Goal: Obtain resource: Download file/media

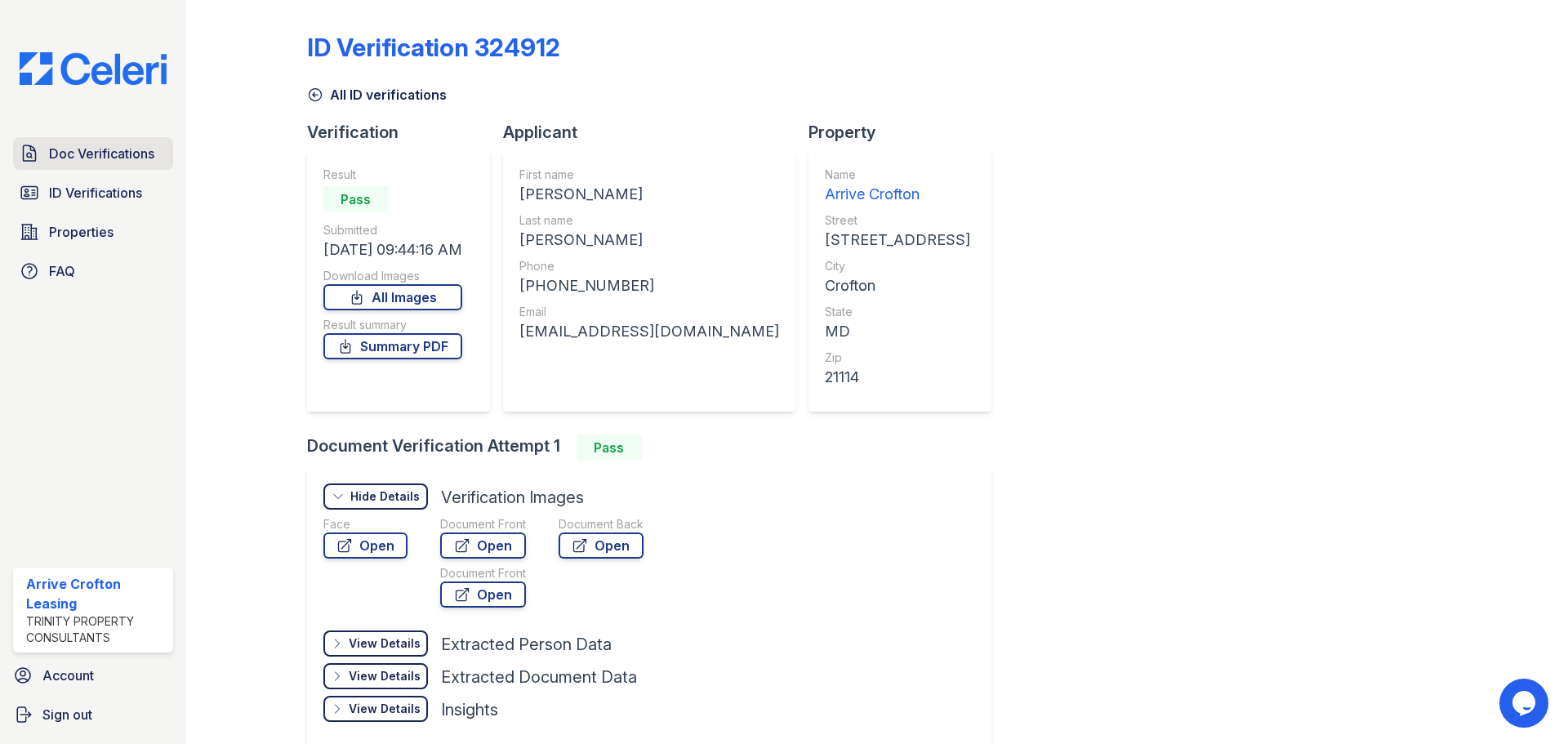
click at [103, 158] on span "Doc Verifications" at bounding box center [102, 153] width 105 height 20
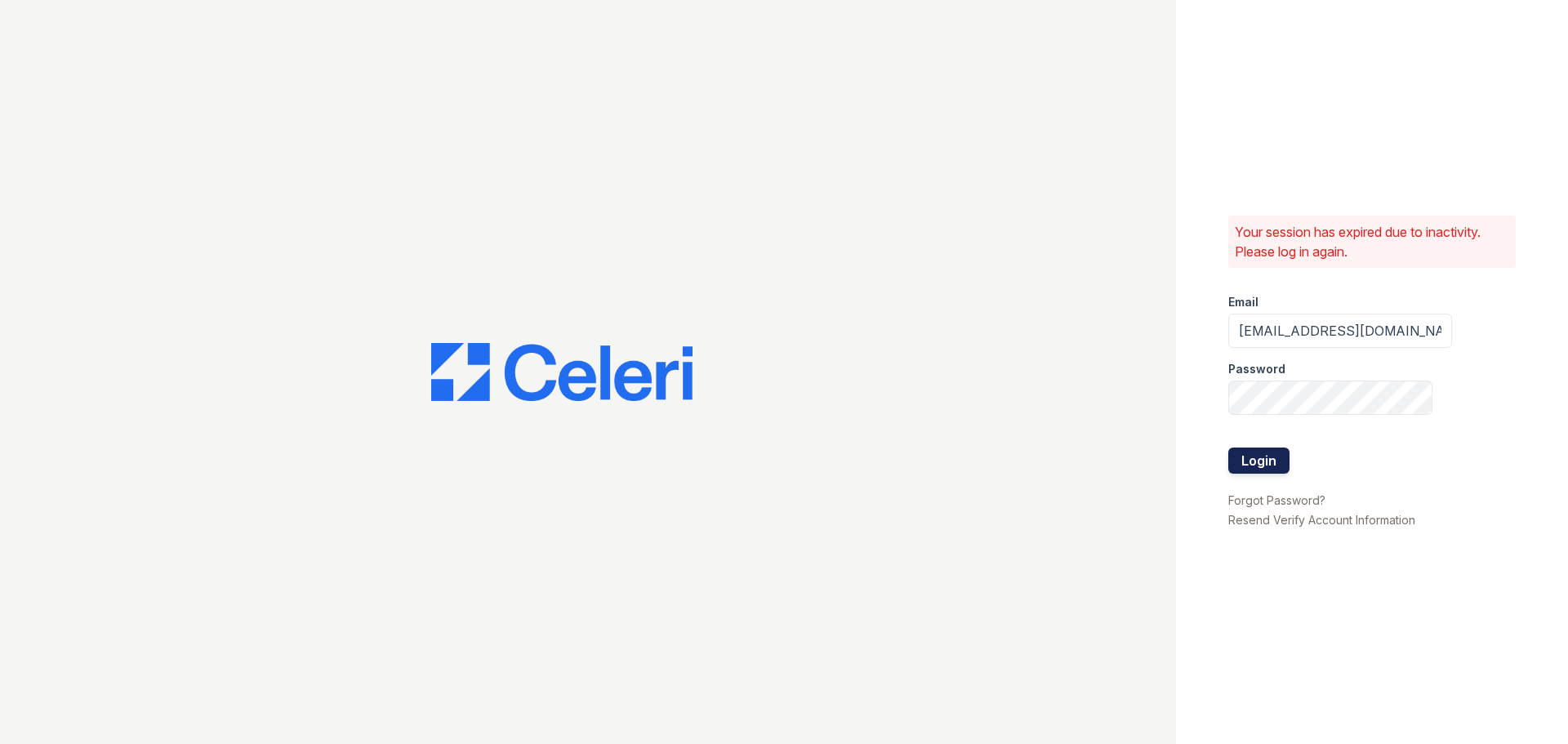
click at [1254, 449] on button "Login" at bounding box center [1259, 461] width 61 height 26
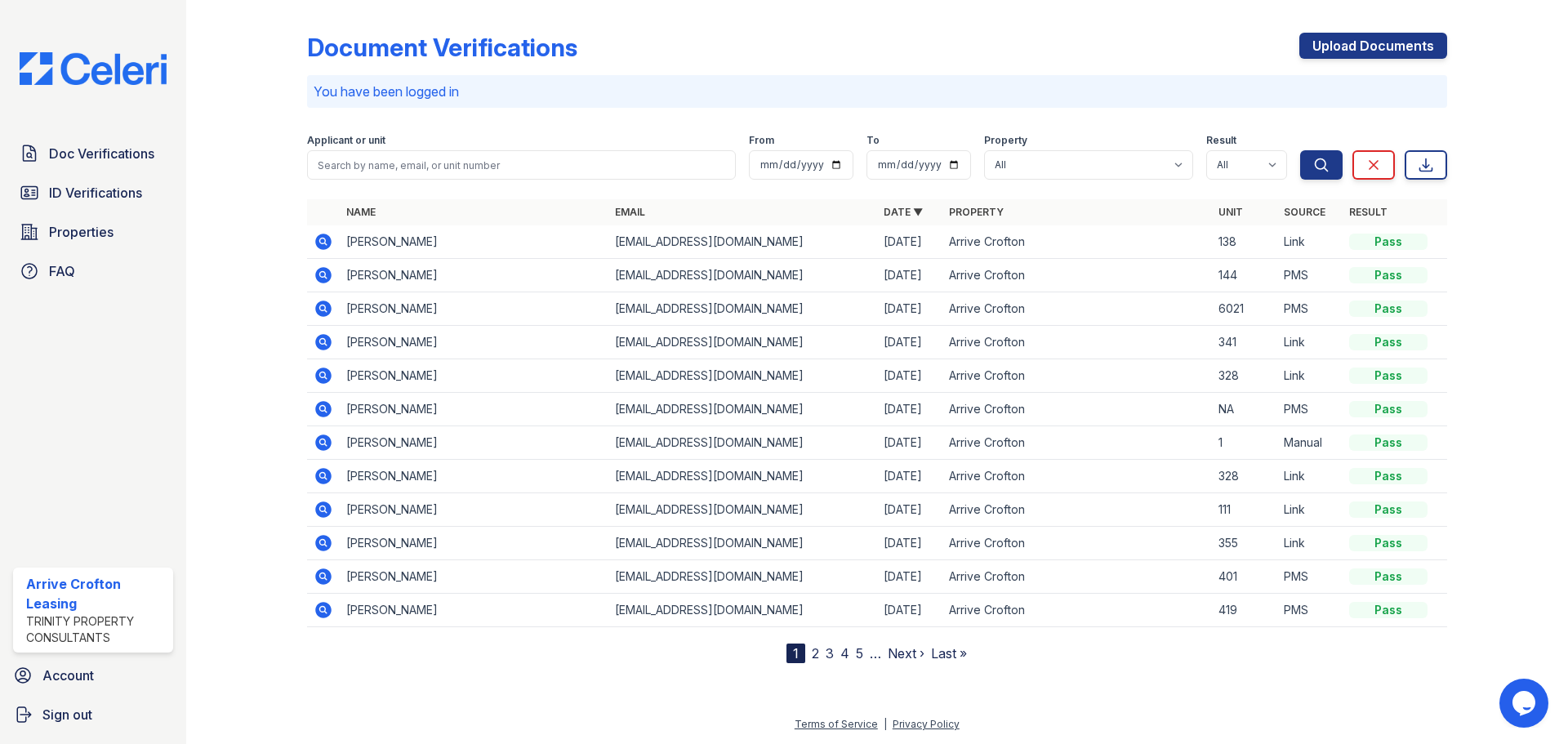
click at [320, 277] on icon at bounding box center [323, 275] width 16 height 16
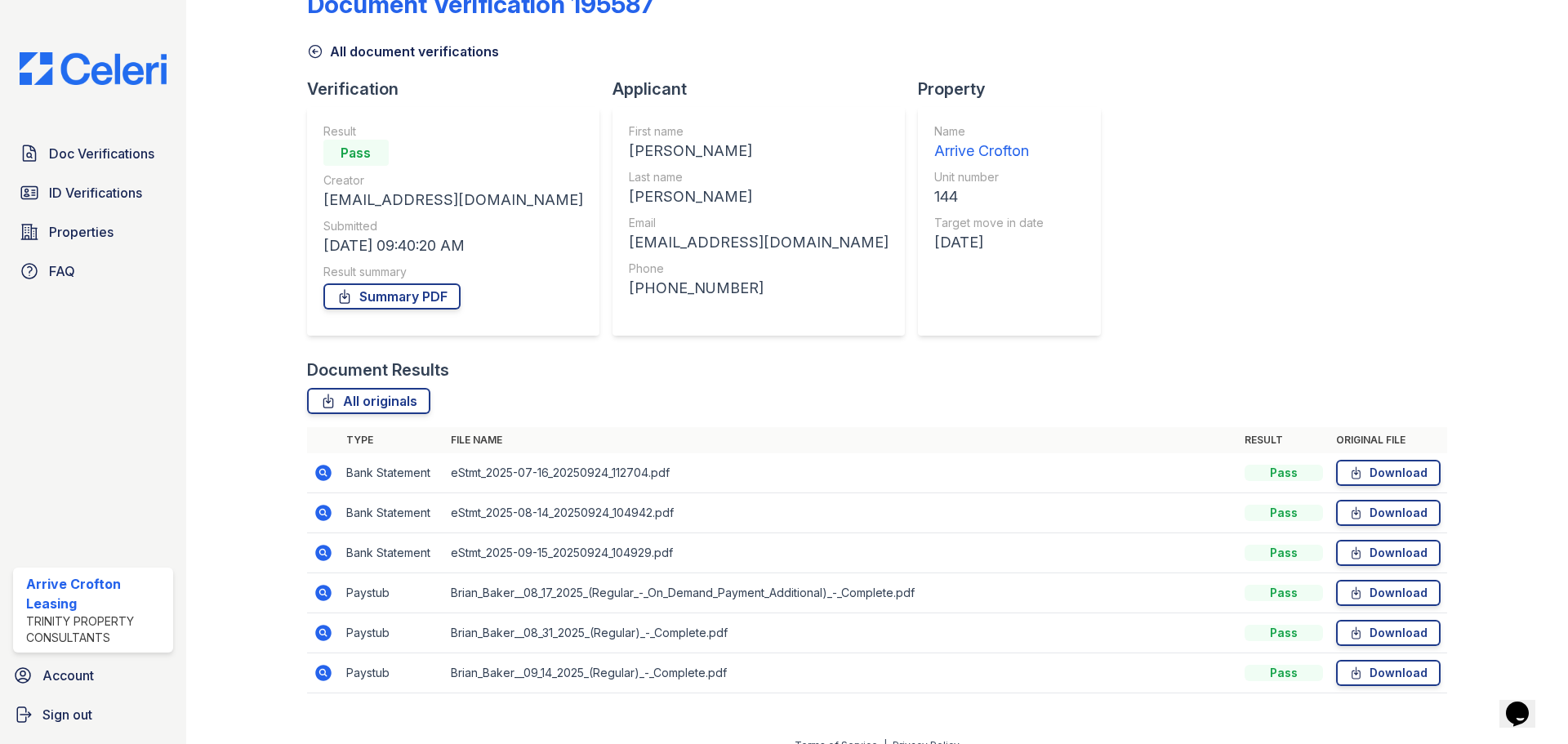
scroll to position [65, 0]
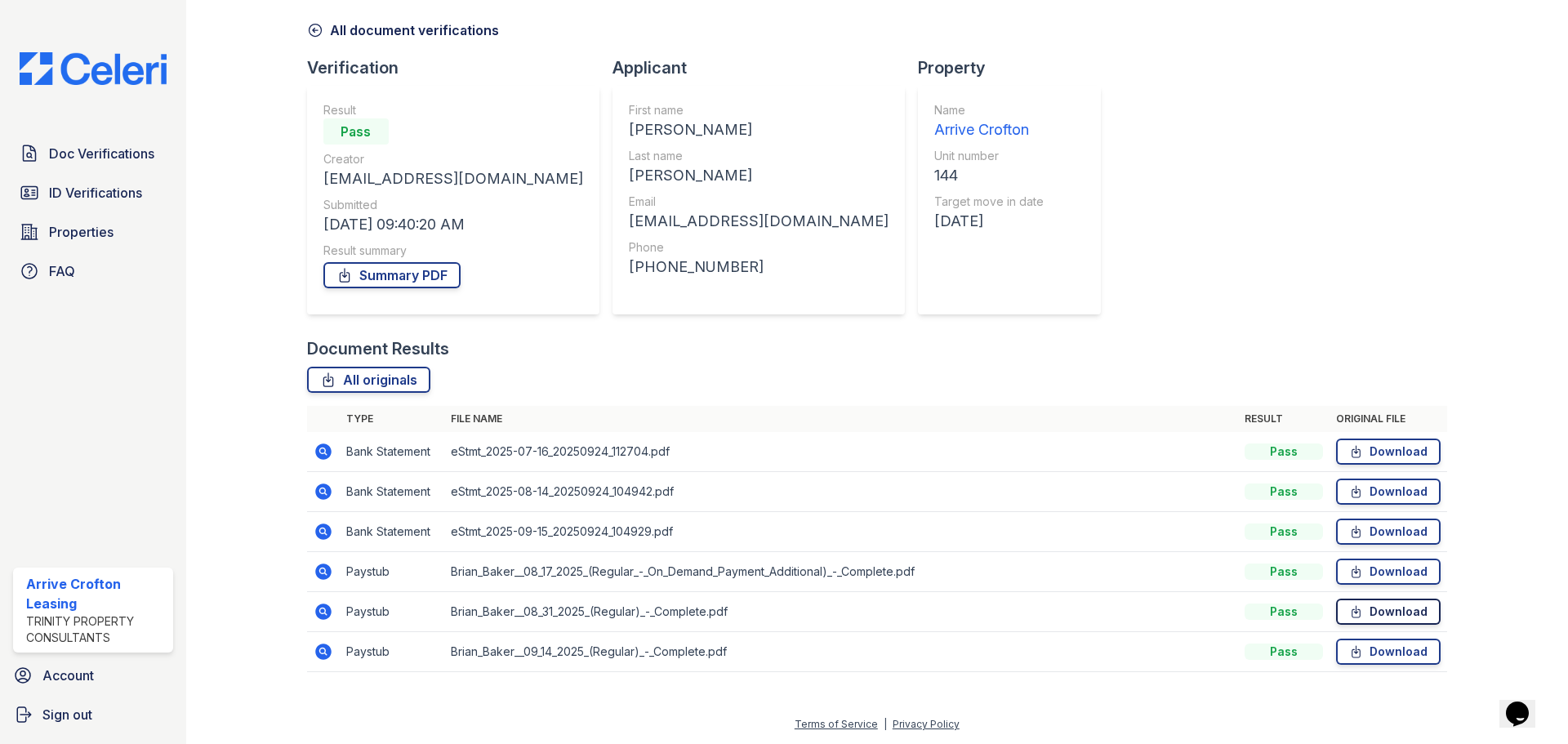
click at [1372, 598] on link "Download" at bounding box center [1387, 611] width 104 height 26
click at [319, 617] on icon at bounding box center [323, 610] width 16 height 16
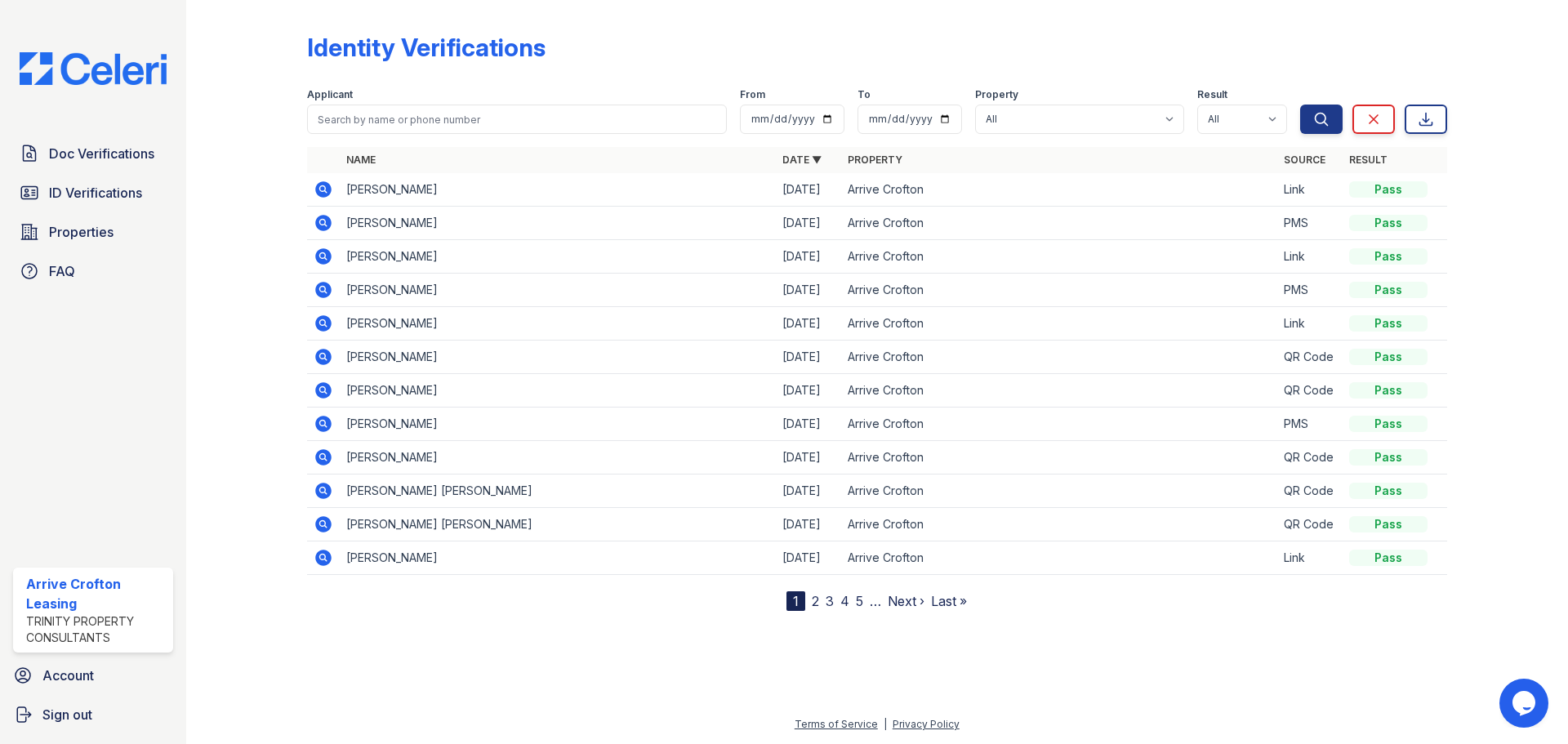
drag, startPoint x: 112, startPoint y: 191, endPoint x: 220, endPoint y: 189, distance: 108.0
click at [112, 191] on span "ID Verifications" at bounding box center [95, 192] width 93 height 20
click at [136, 148] on span "Doc Verifications" at bounding box center [102, 153] width 105 height 20
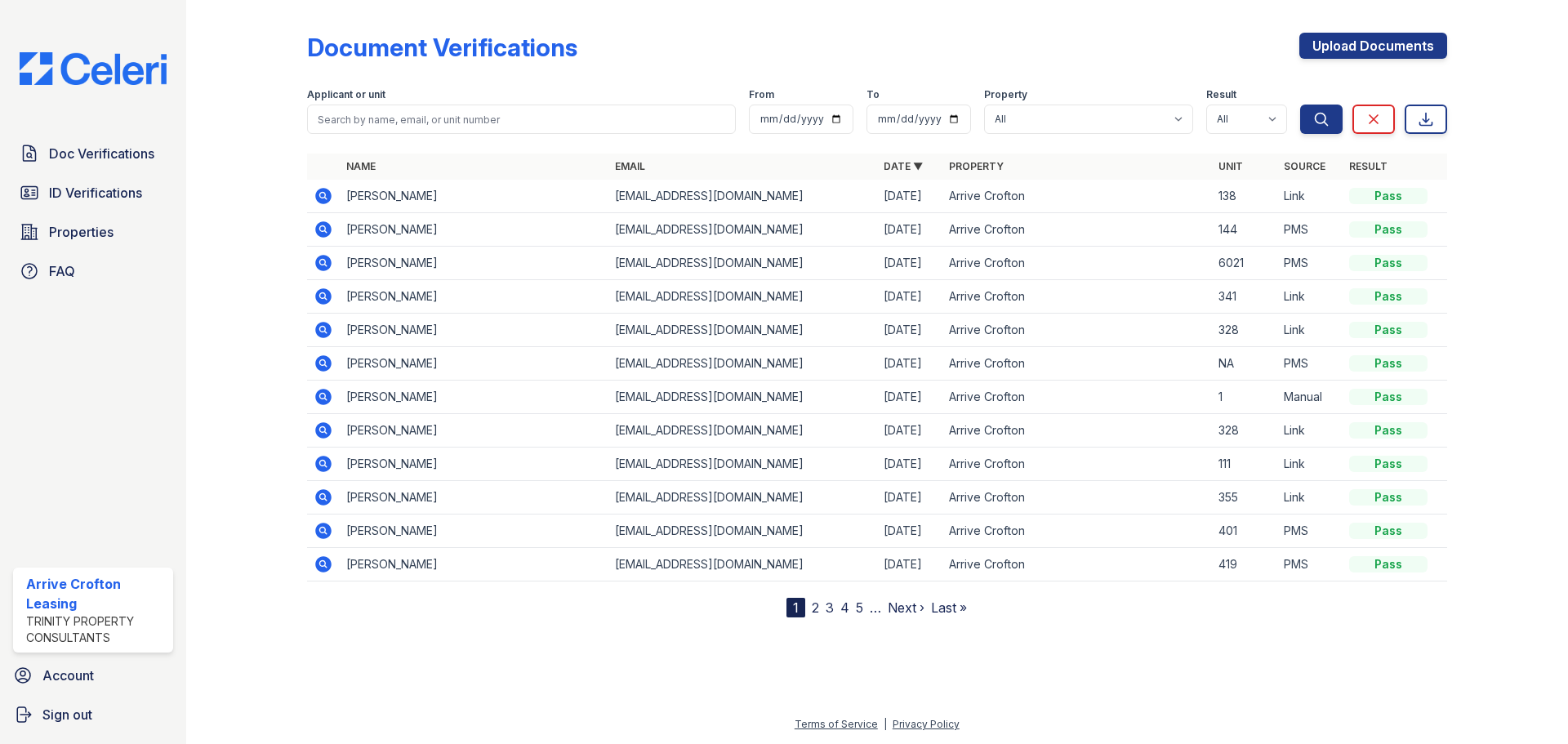
click at [325, 234] on icon at bounding box center [323, 229] width 16 height 16
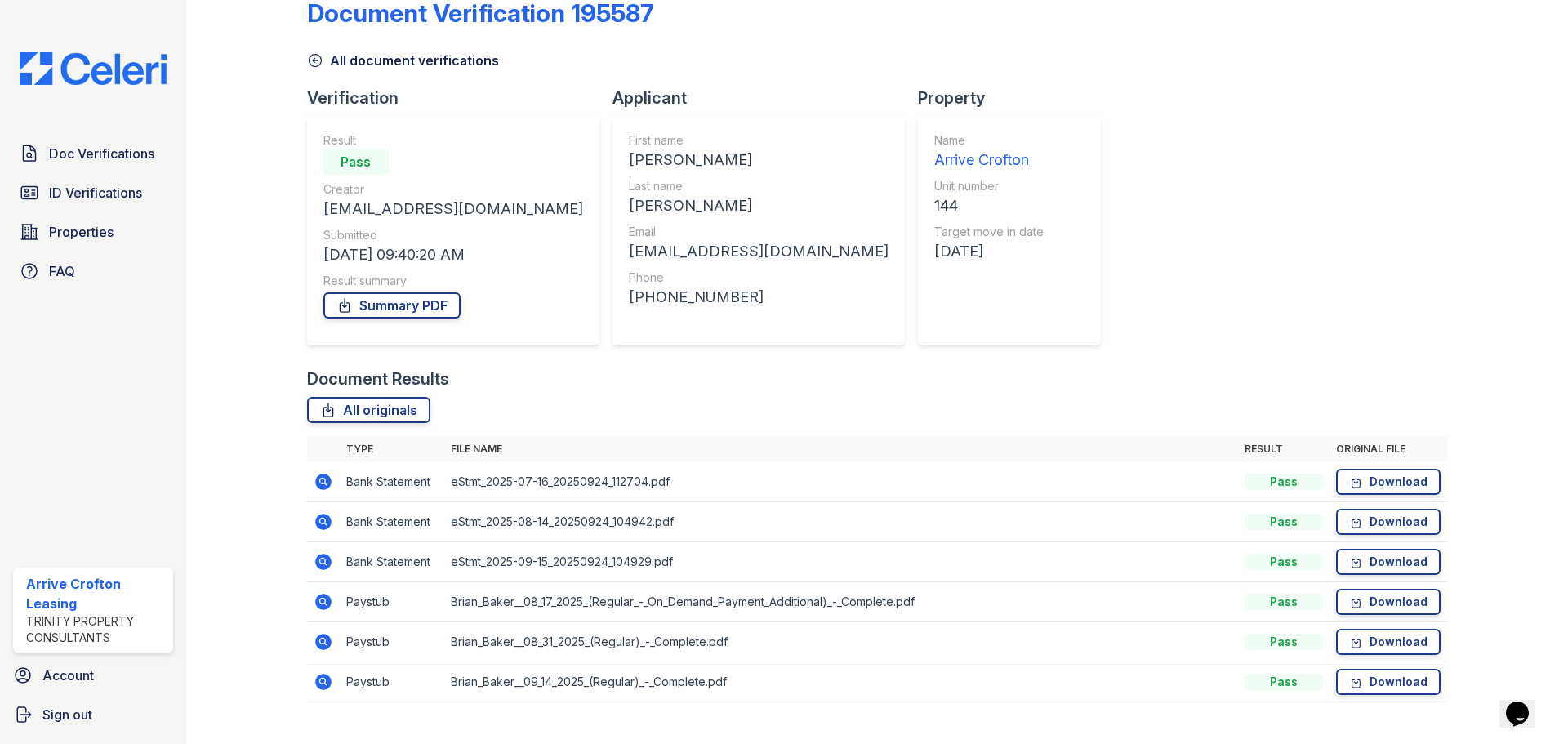
scroll to position [65, 0]
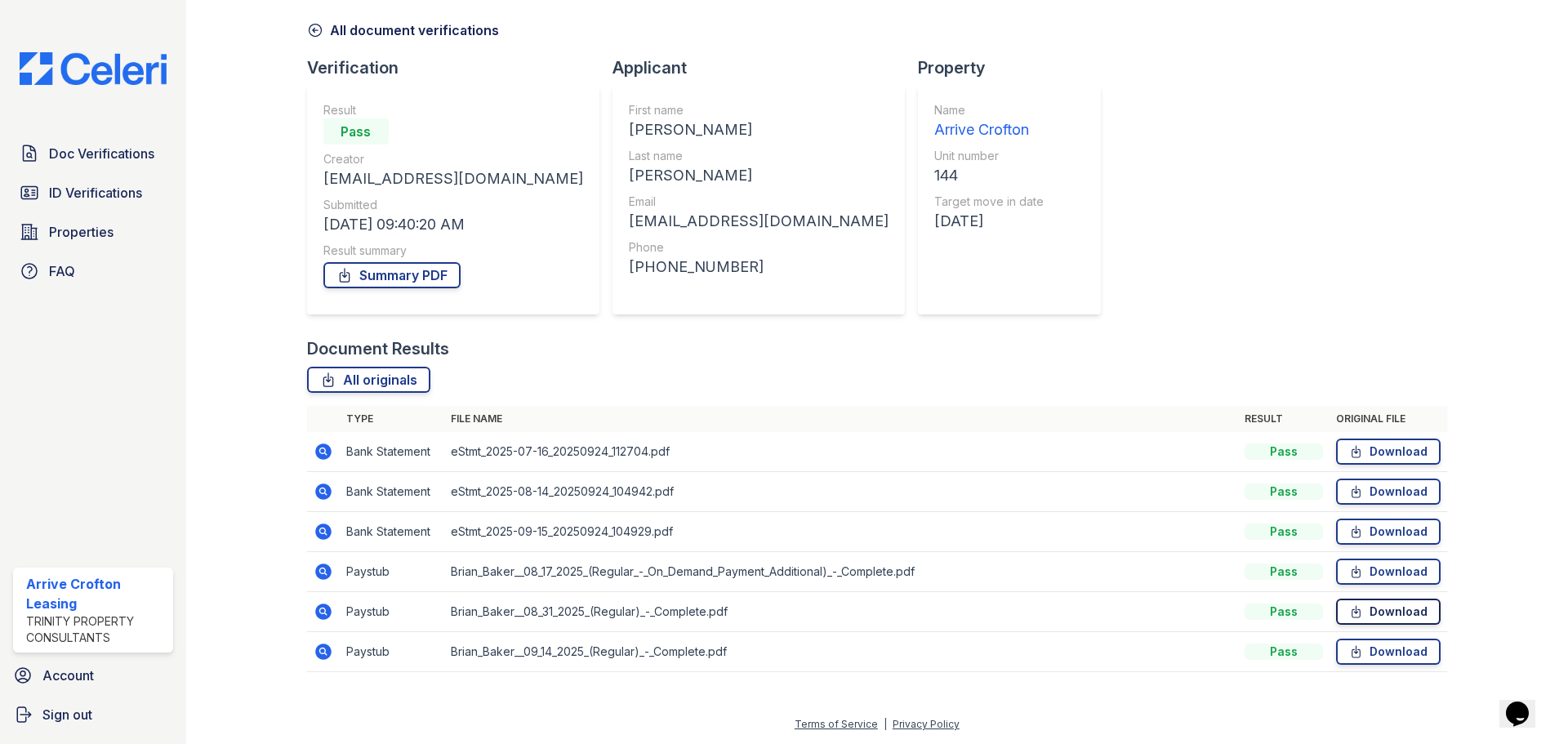
click at [1386, 608] on link "Download" at bounding box center [1387, 611] width 104 height 26
click at [1363, 652] on link "Download" at bounding box center [1387, 652] width 104 height 26
click at [1389, 573] on link "Download" at bounding box center [1387, 572] width 104 height 26
click at [317, 38] on icon at bounding box center [314, 29] width 16 height 16
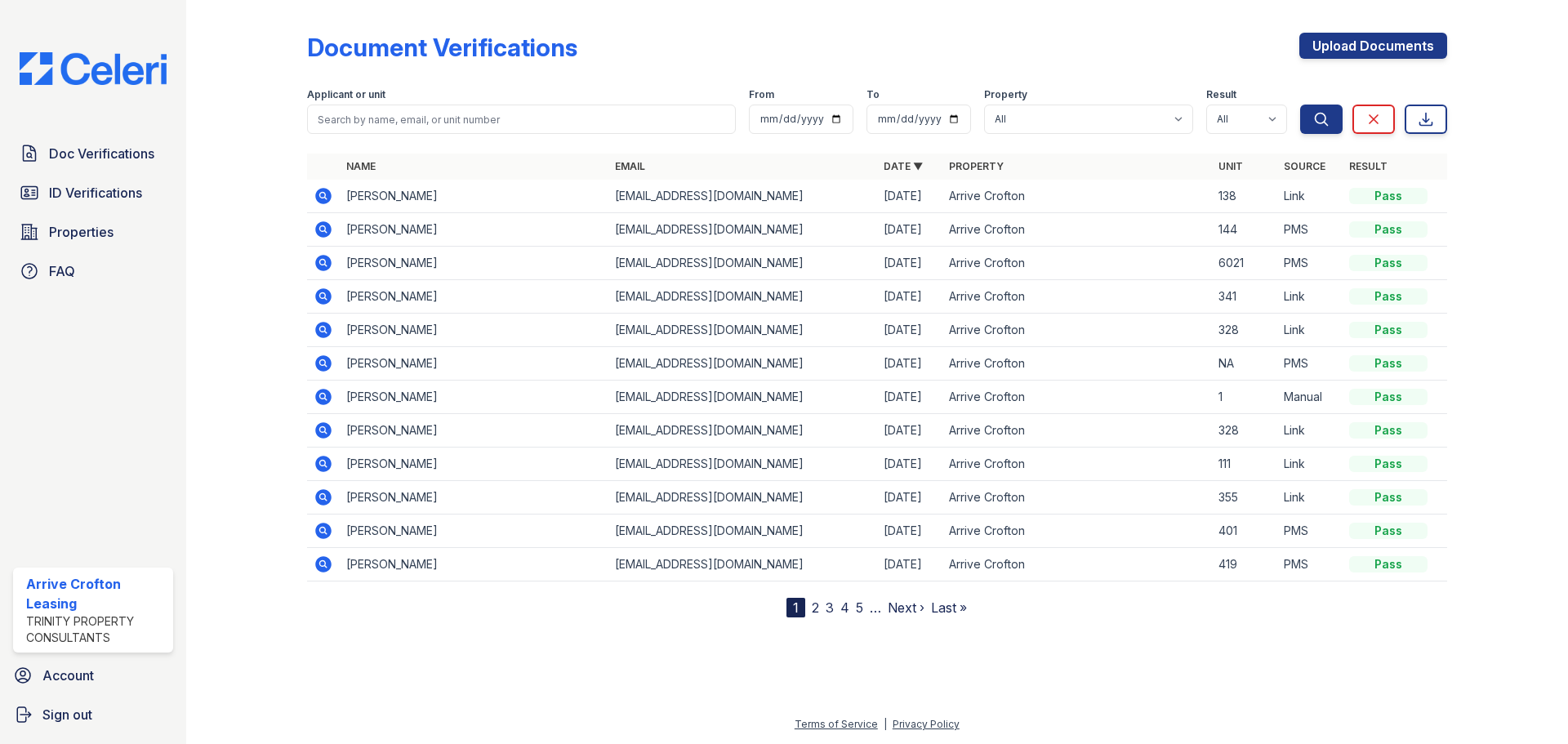
click at [321, 255] on icon at bounding box center [323, 262] width 20 height 20
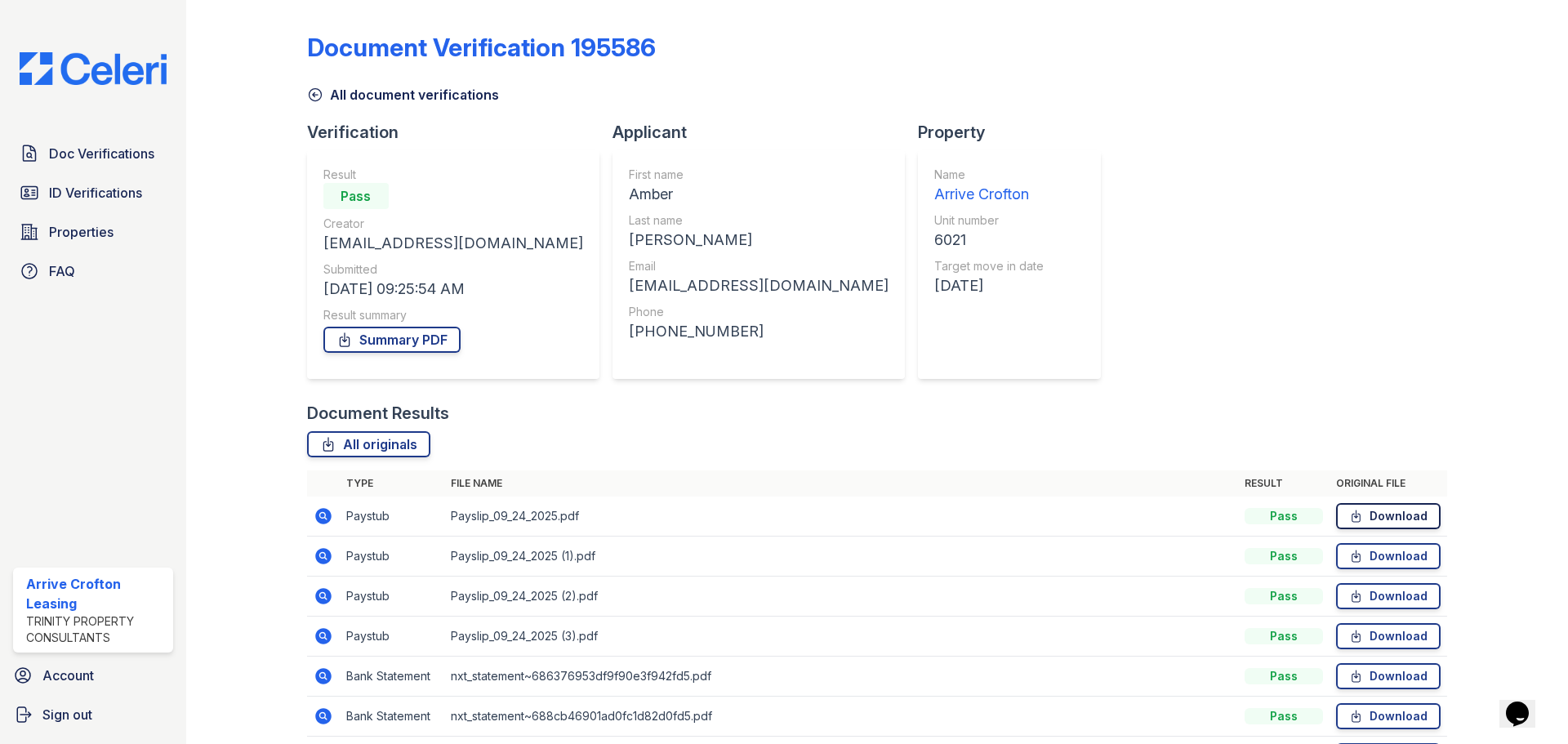
click at [1361, 517] on link "Download" at bounding box center [1387, 516] width 104 height 26
click at [1406, 558] on link "Download" at bounding box center [1387, 556] width 104 height 26
click at [1364, 595] on link "Download" at bounding box center [1387, 596] width 104 height 26
click at [1361, 640] on link "Download" at bounding box center [1387, 636] width 104 height 26
click at [56, 199] on span "ID Verifications" at bounding box center [95, 192] width 93 height 20
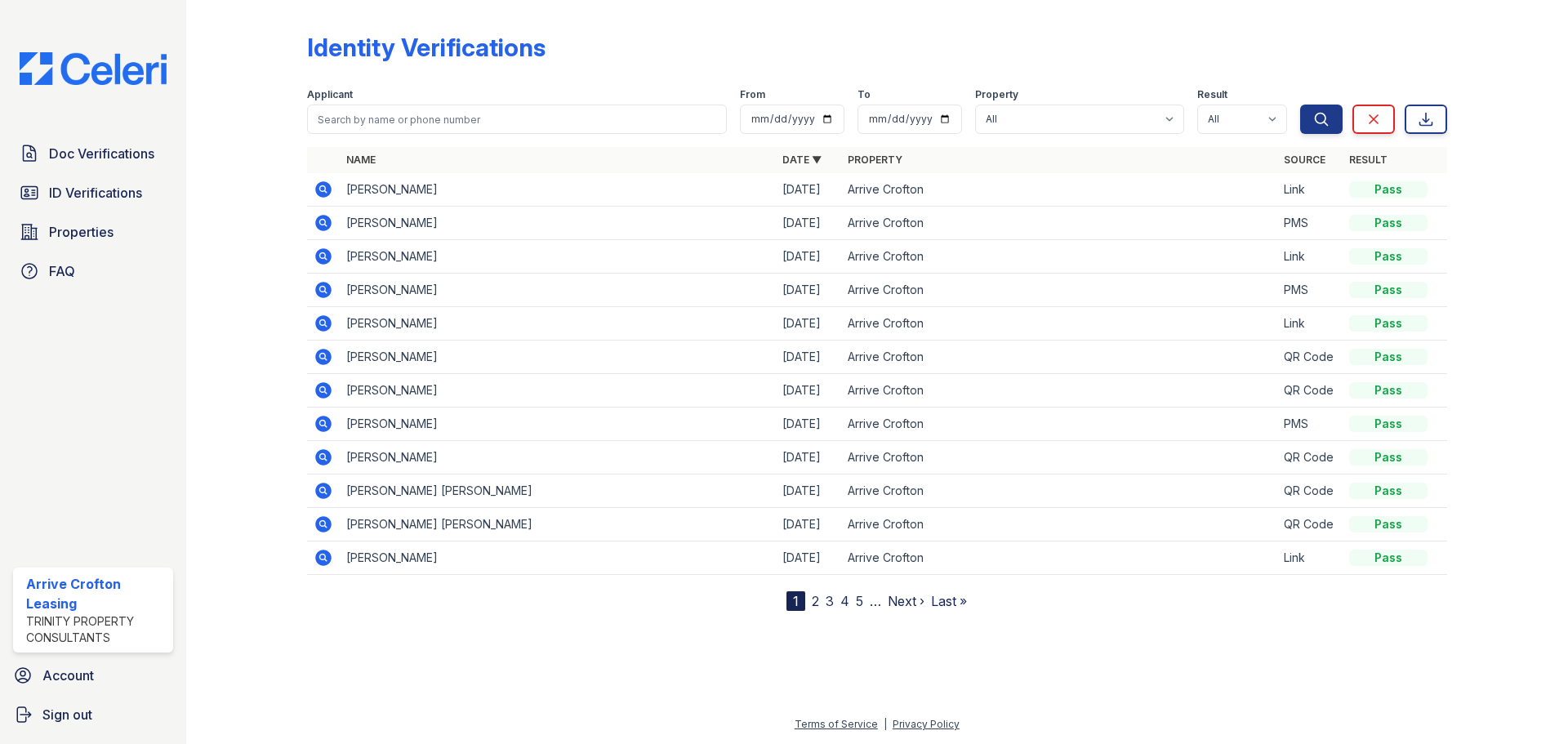
click at [322, 428] on icon at bounding box center [323, 423] width 16 height 16
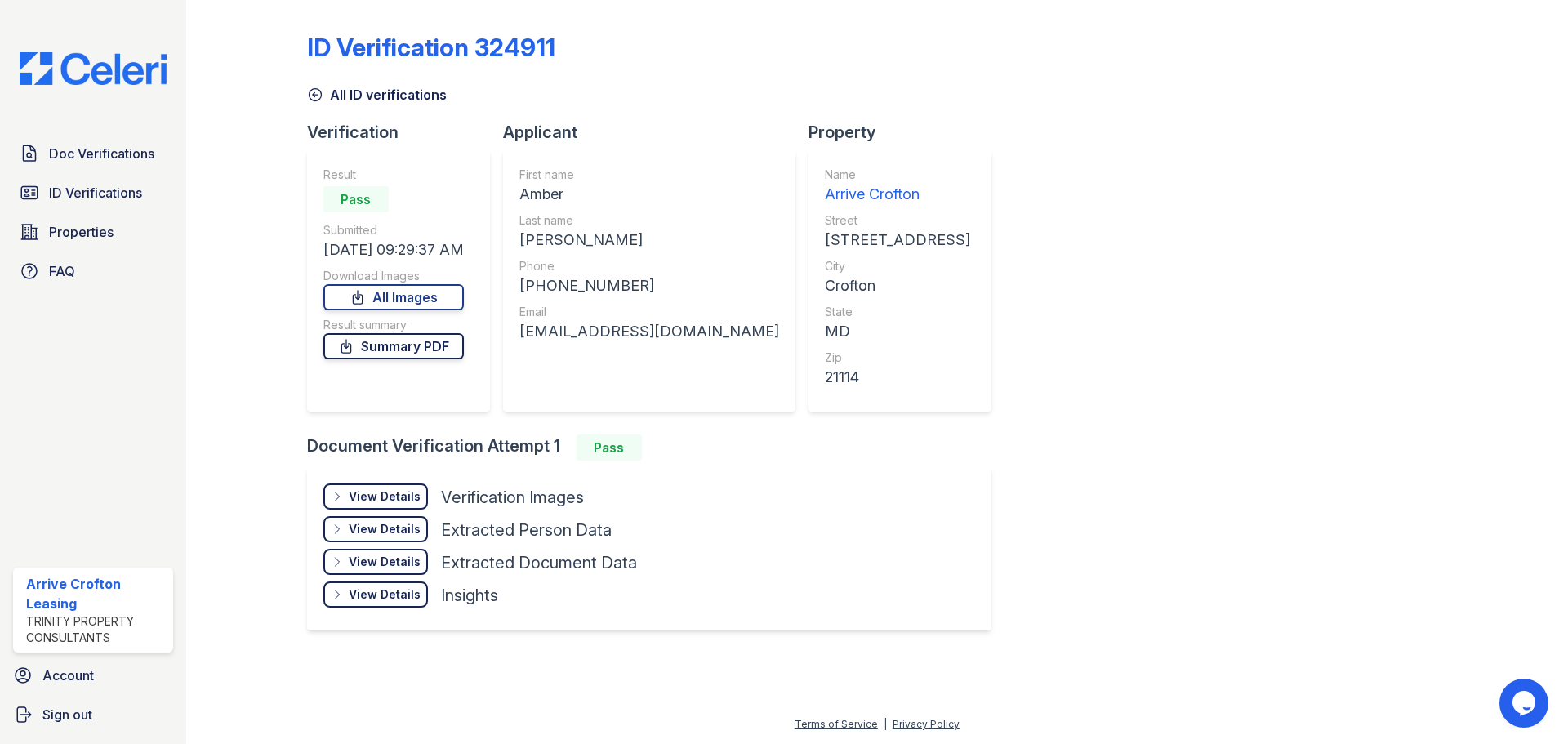
click at [399, 356] on link "Summary PDF" at bounding box center [393, 346] width 140 height 26
click at [364, 499] on div "View Details" at bounding box center [385, 496] width 71 height 16
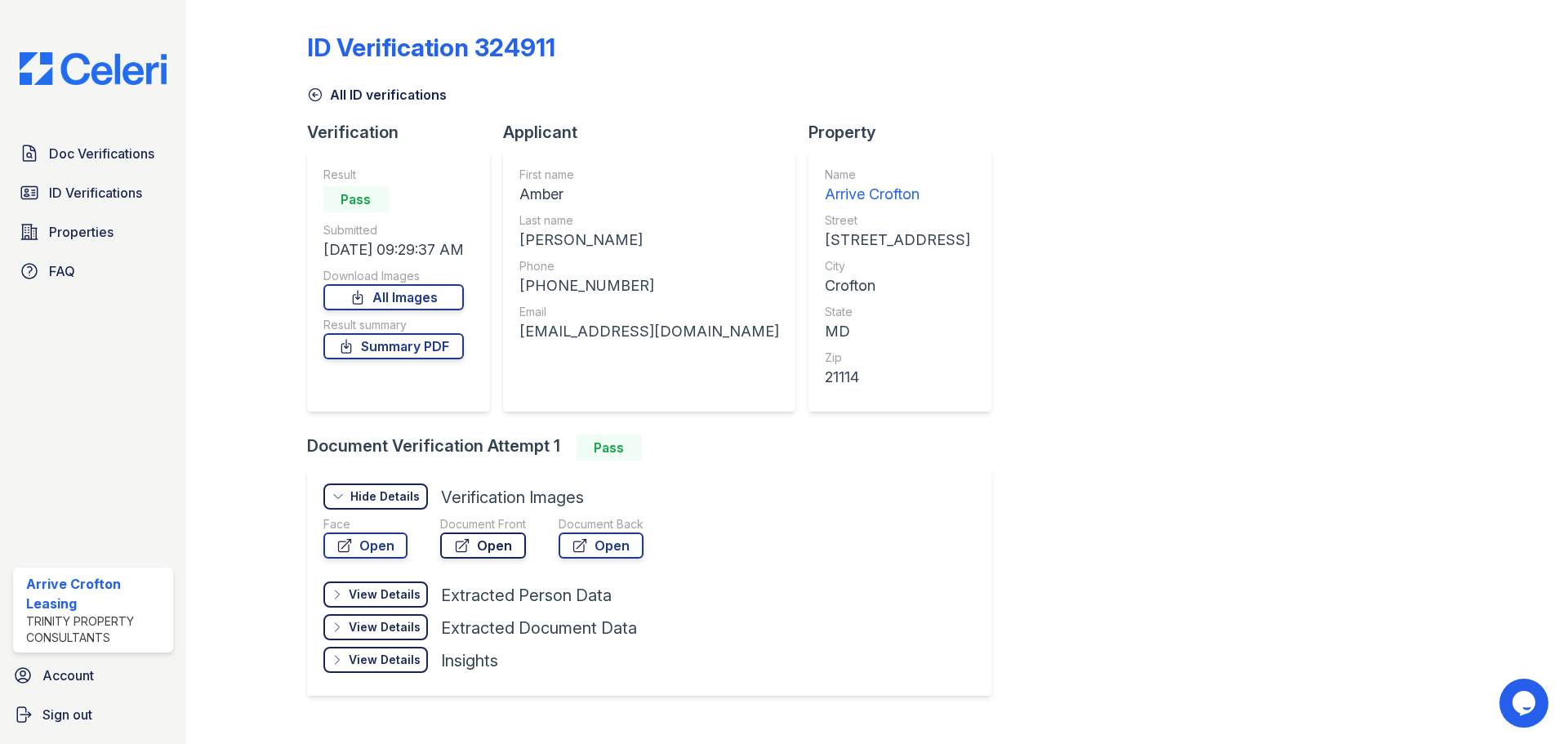
click at [476, 555] on link "Open" at bounding box center [483, 546] width 86 height 26
